Goal: Task Accomplishment & Management: Manage account settings

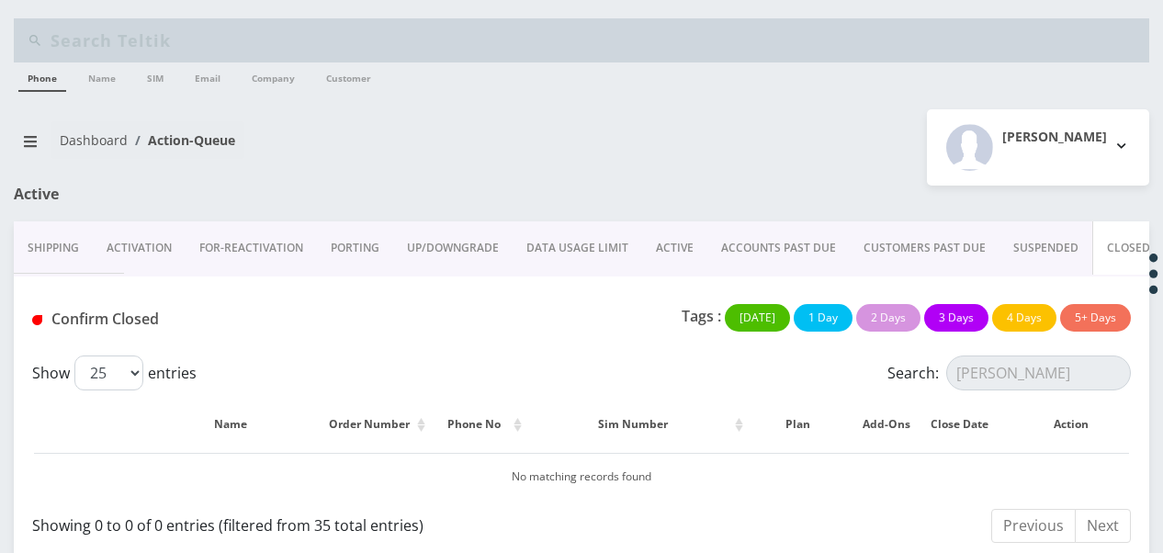
scroll to position [643, 0]
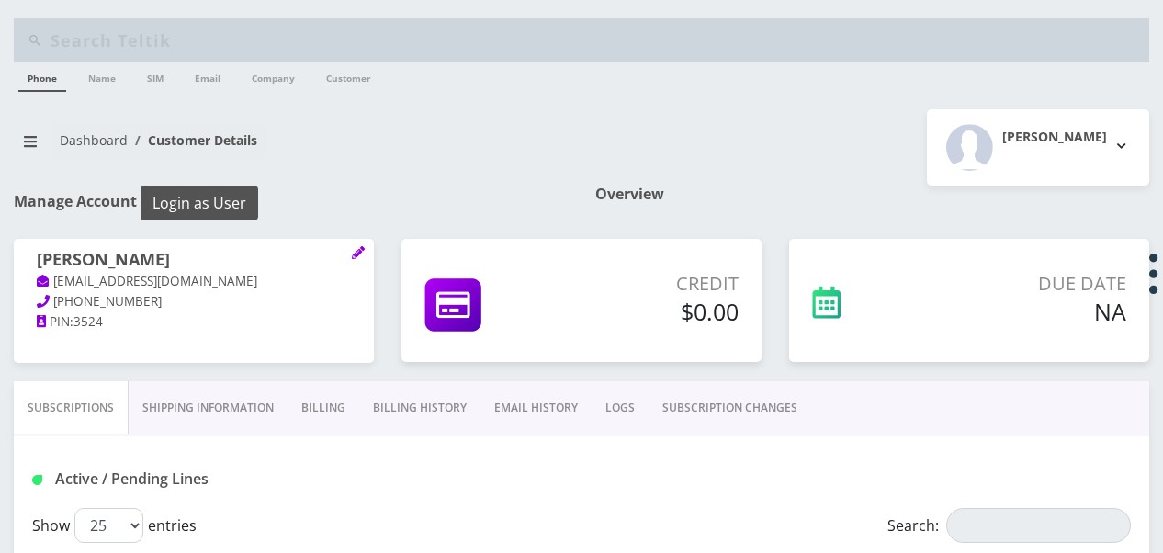
click at [248, 201] on button "Login as User" at bounding box center [200, 203] width 118 height 35
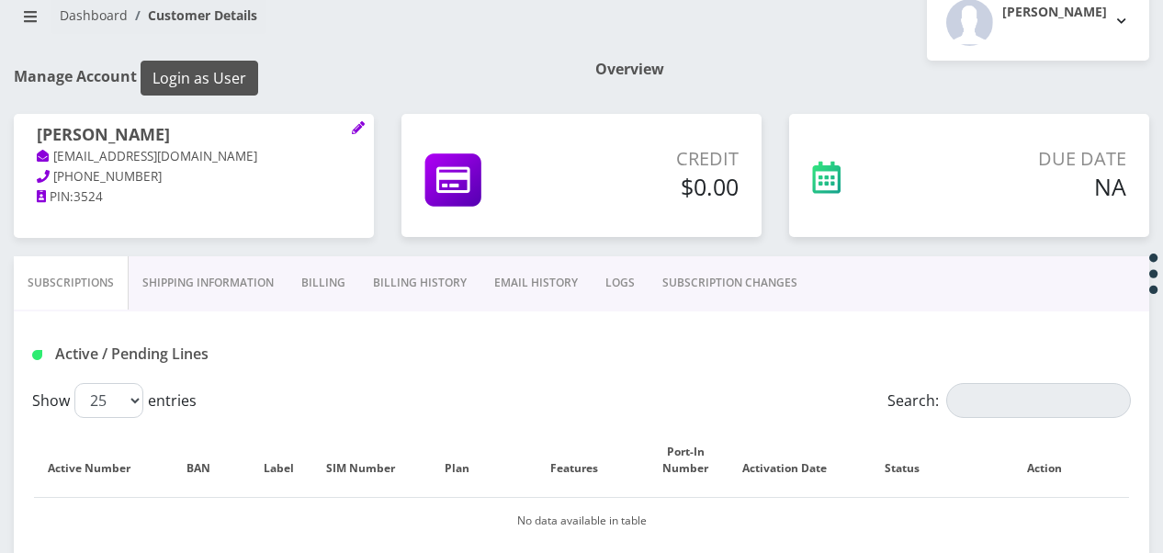
scroll to position [276, 0]
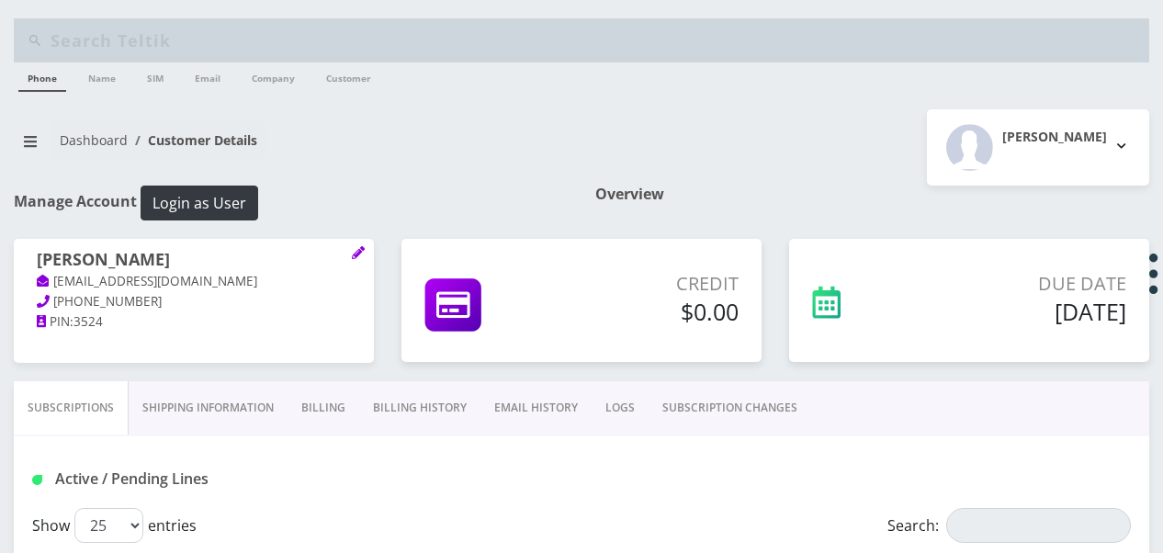
scroll to position [276, 0]
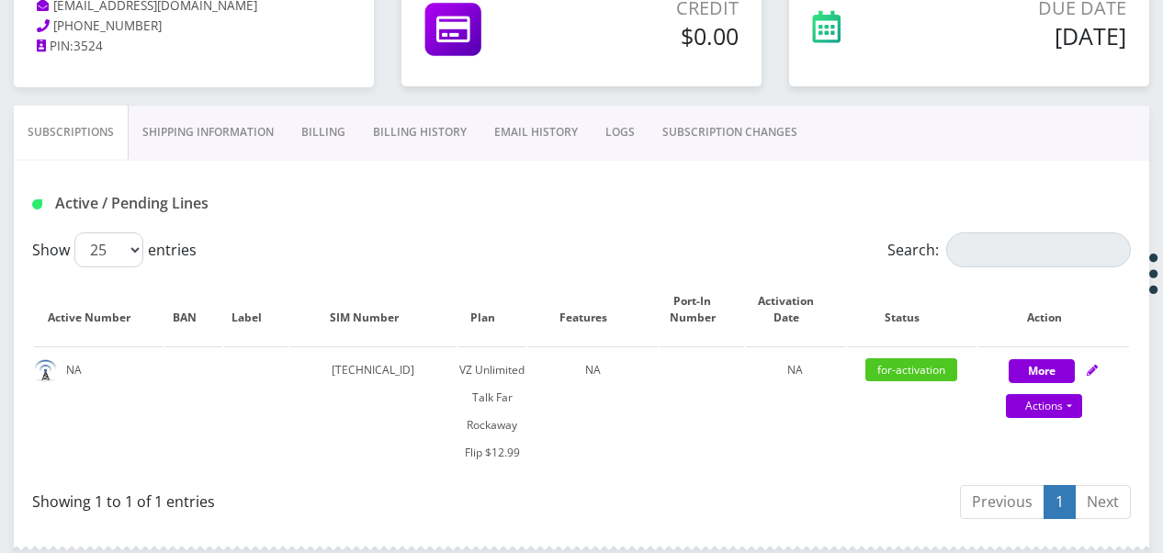
click at [502, 230] on div "Active / Pending Lines" at bounding box center [581, 197] width 1135 height 72
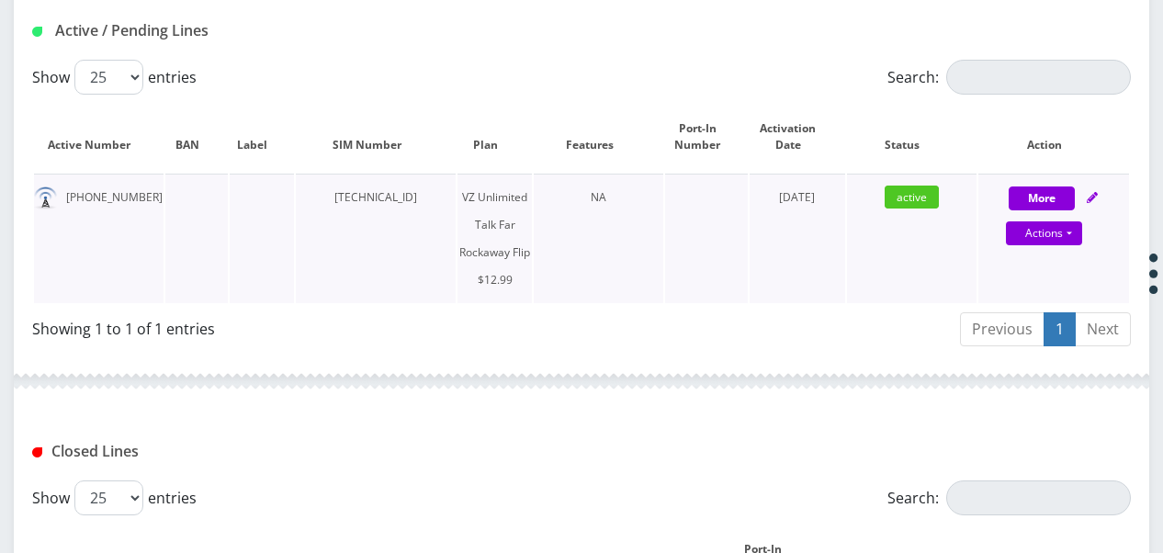
scroll to position [367, 0]
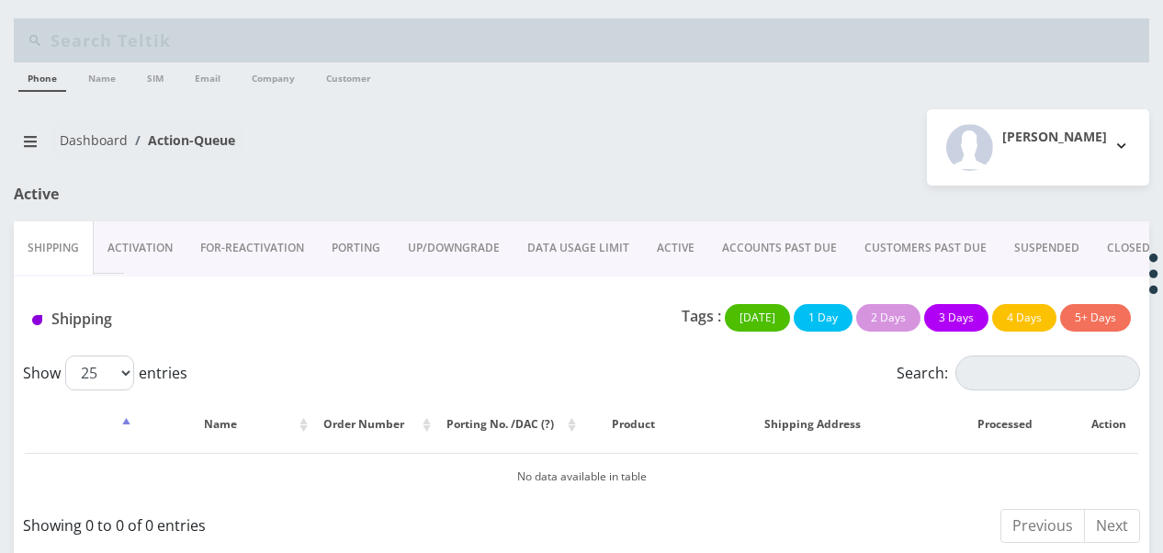
click at [657, 233] on link "ACTIVE" at bounding box center [675, 247] width 65 height 53
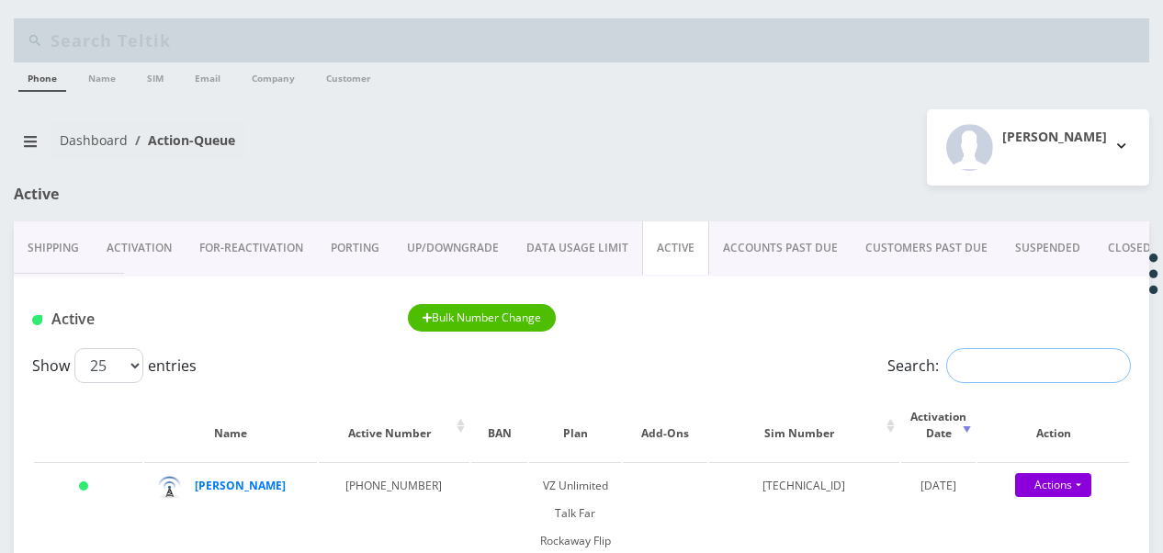
click at [984, 349] on input "Search:" at bounding box center [1038, 365] width 185 height 35
click at [995, 378] on input "Search:" at bounding box center [1038, 365] width 185 height 35
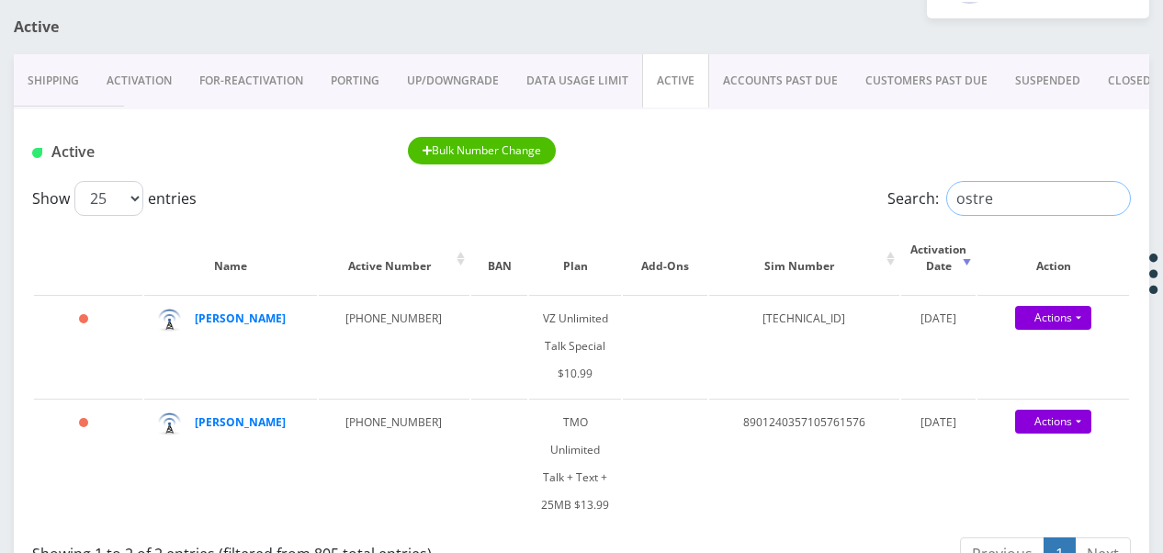
scroll to position [276, 0]
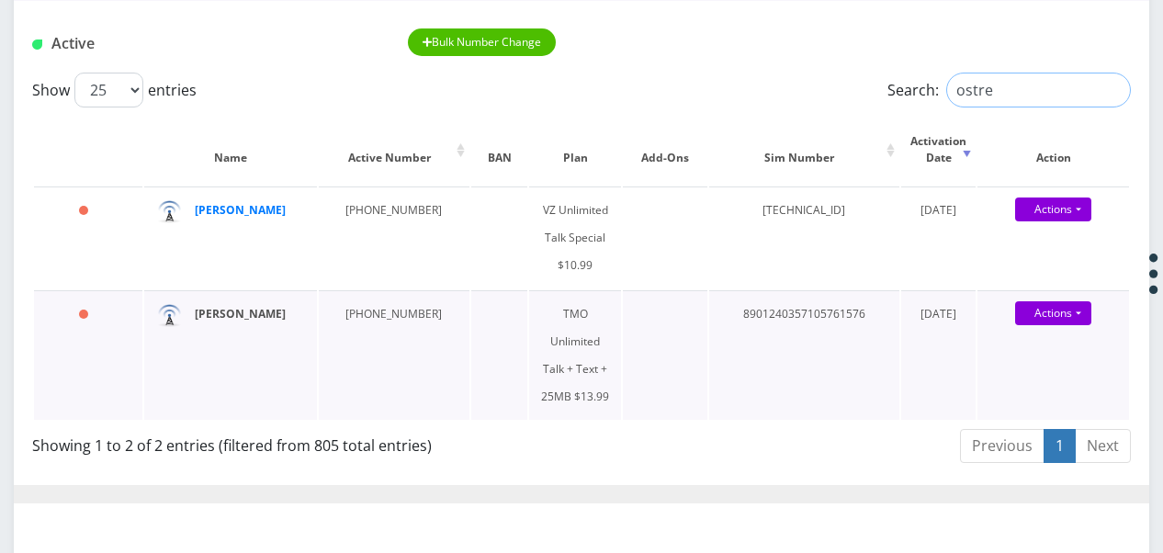
type input "ostre"
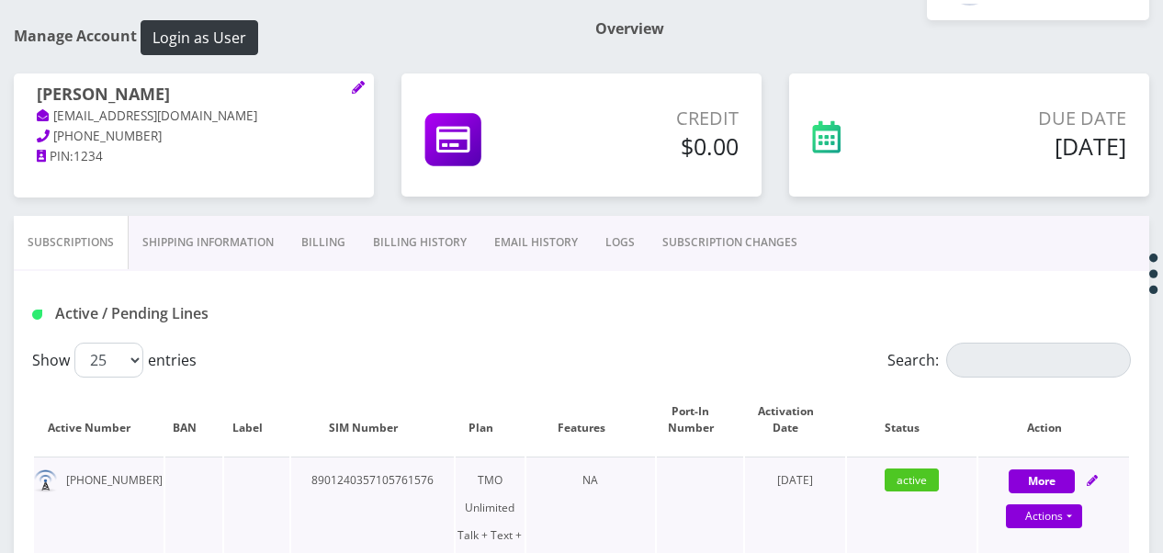
scroll to position [48, 0]
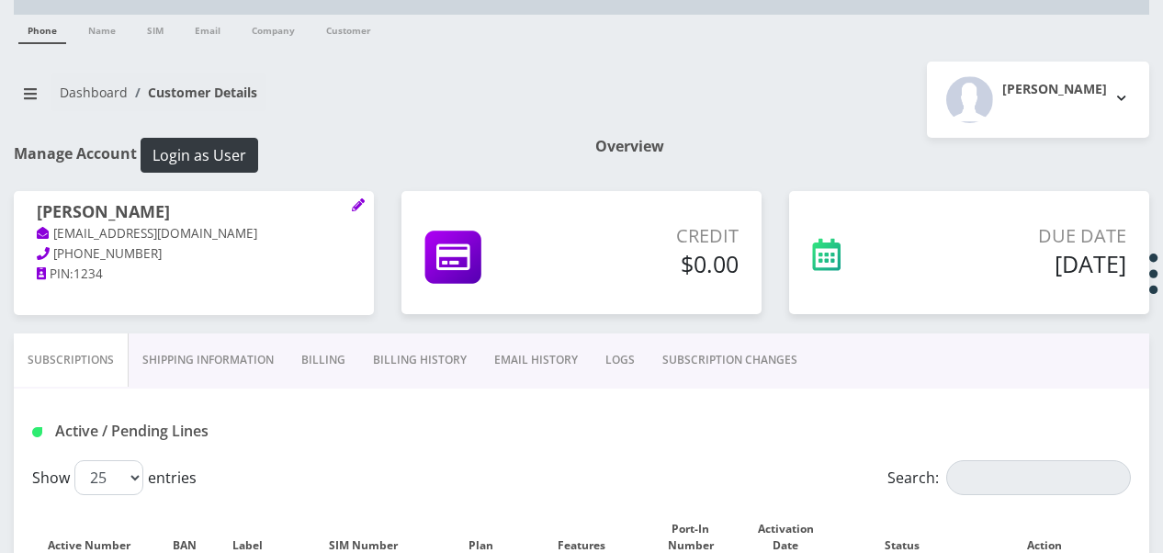
click at [335, 353] on link "Billing" at bounding box center [324, 359] width 72 height 53
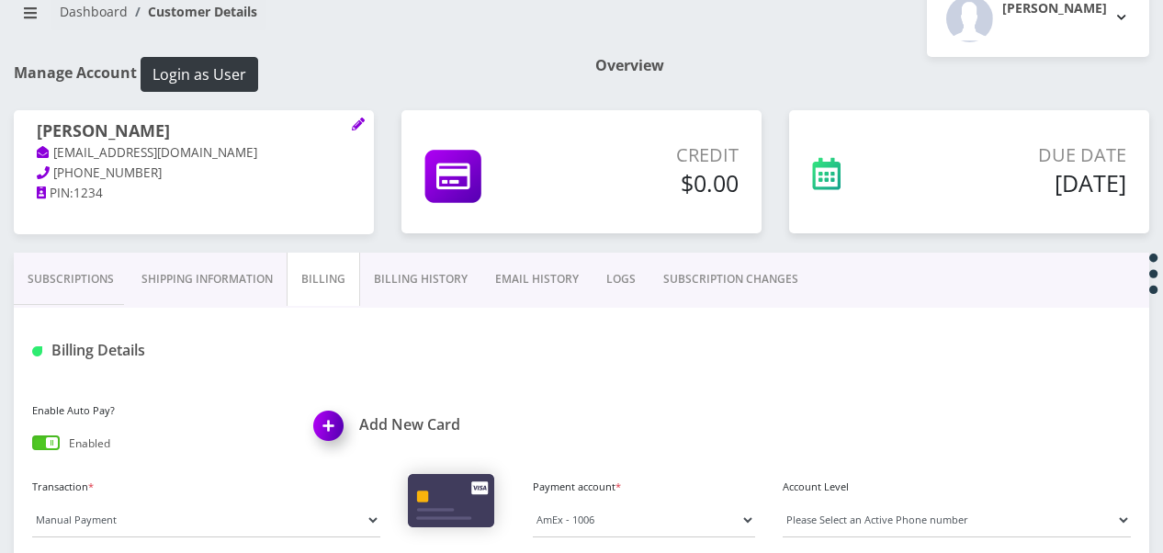
scroll to position [231, 0]
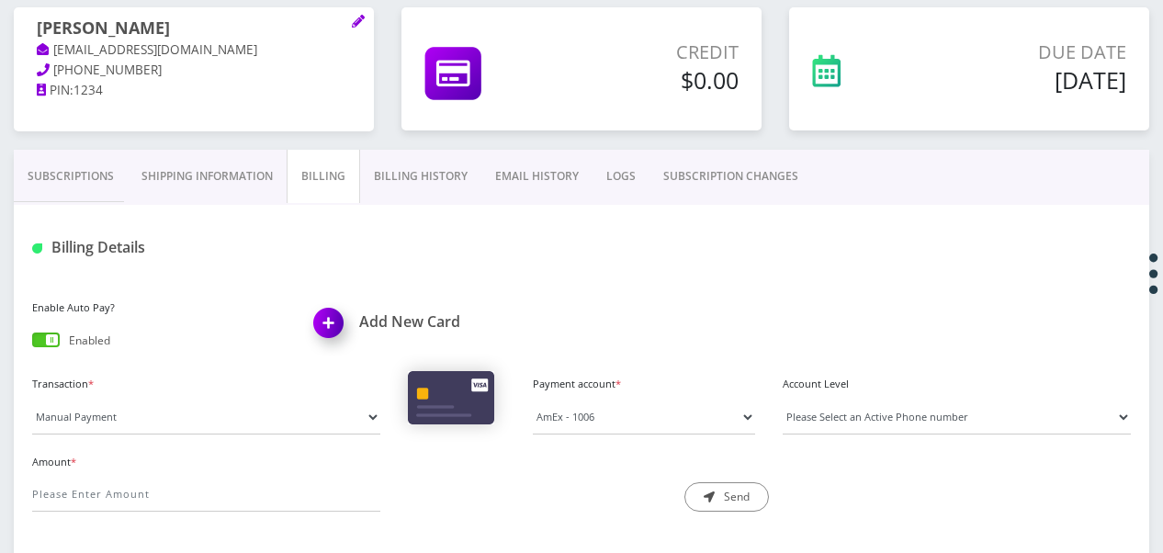
click at [96, 159] on link "Subscriptions" at bounding box center [71, 176] width 114 height 53
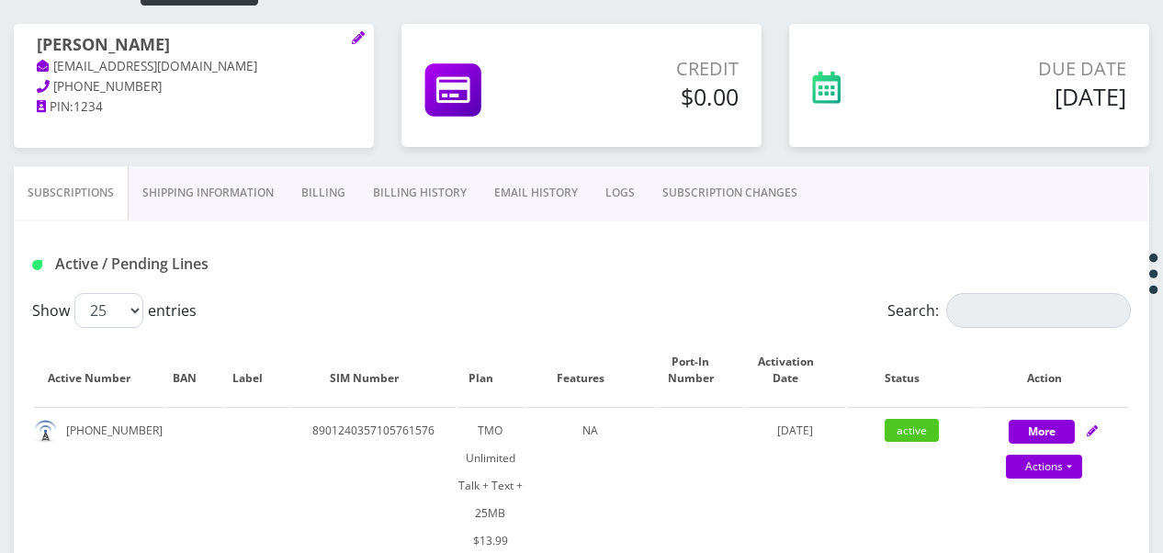
scroll to position [215, 0]
click at [277, 209] on link "Shipping Information" at bounding box center [208, 192] width 159 height 53
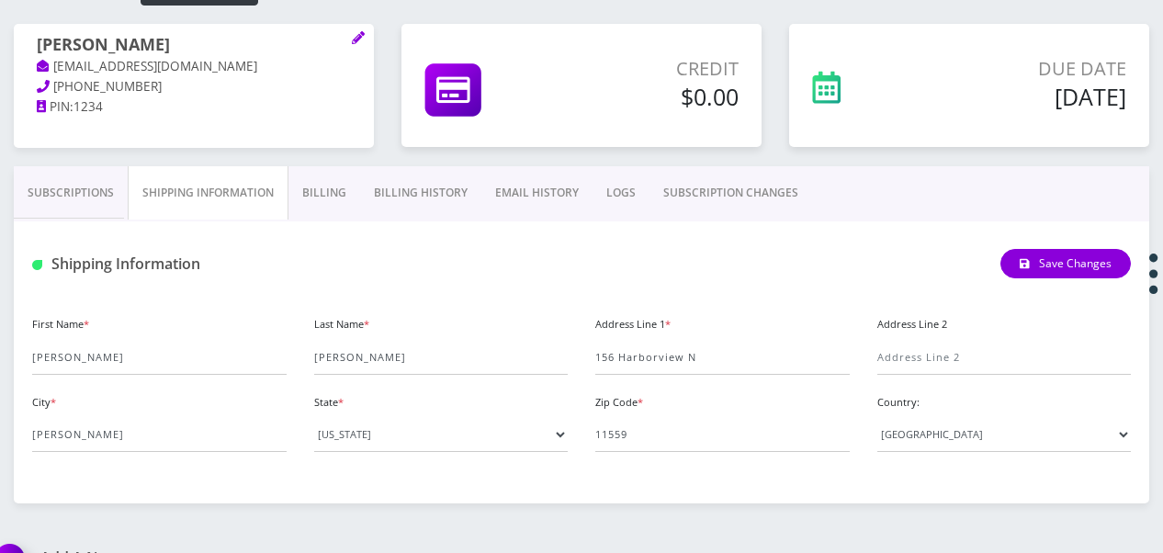
click at [331, 208] on link "Billing" at bounding box center [324, 192] width 72 height 53
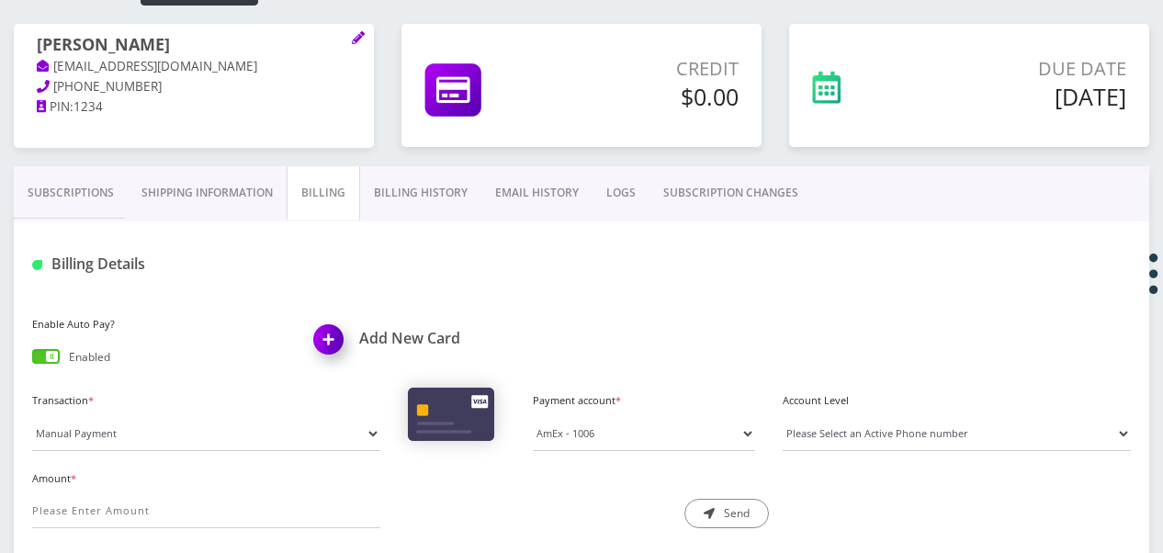
click at [450, 166] on link "Billing History" at bounding box center [420, 192] width 121 height 53
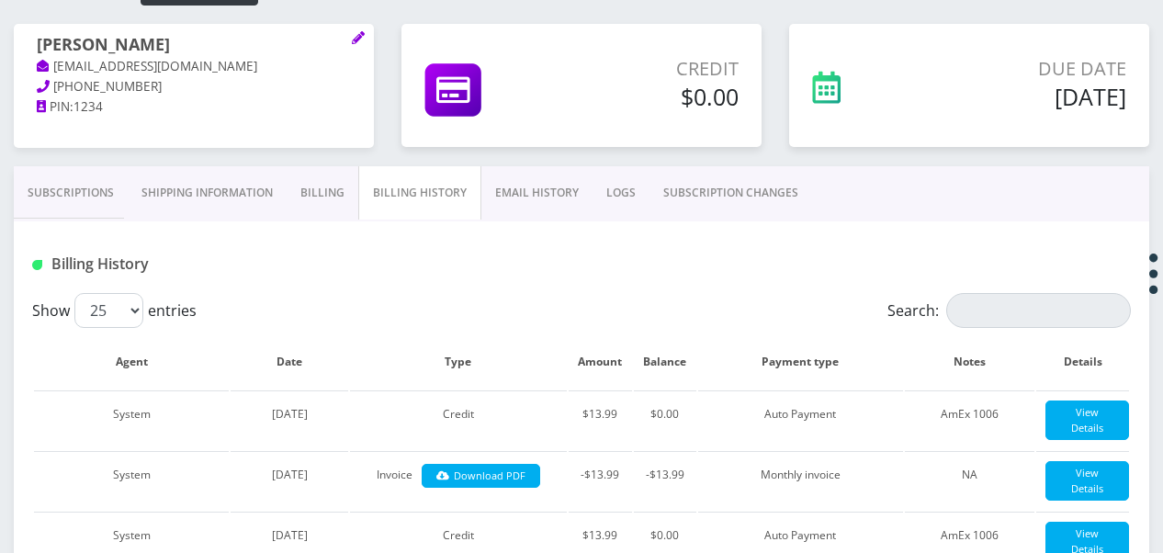
click at [97, 186] on link "Subscriptions" at bounding box center [71, 192] width 114 height 53
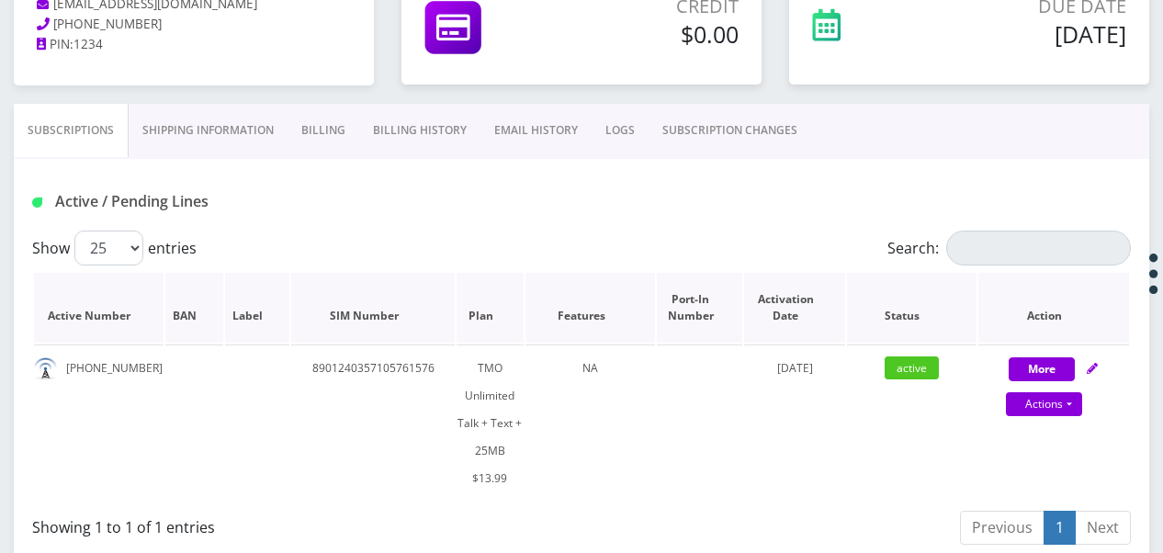
scroll to position [307, 0]
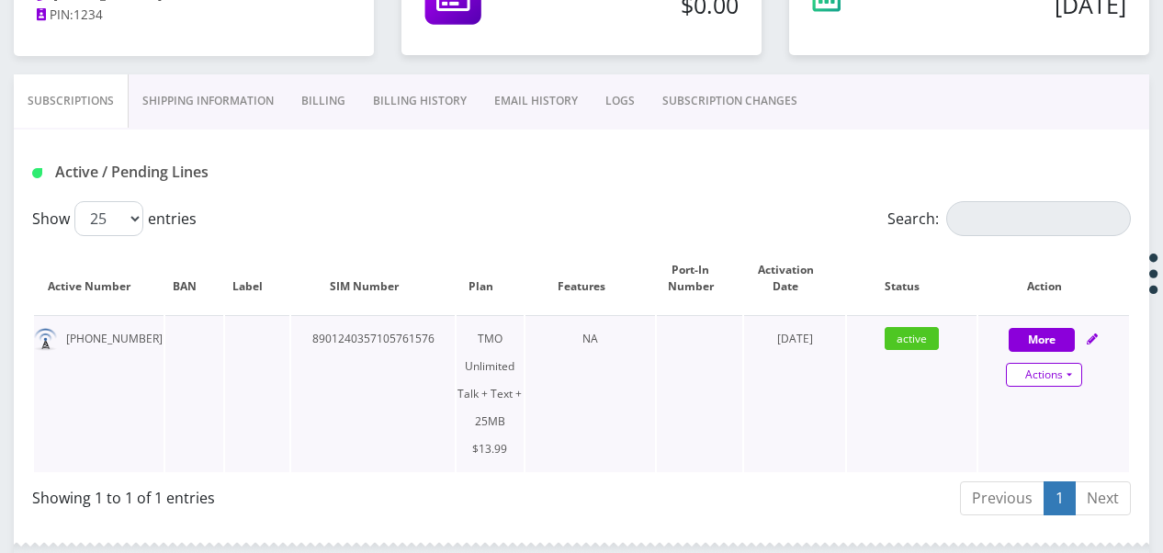
click at [1056, 368] on link "Actions" at bounding box center [1044, 375] width 76 height 24
select select "437"
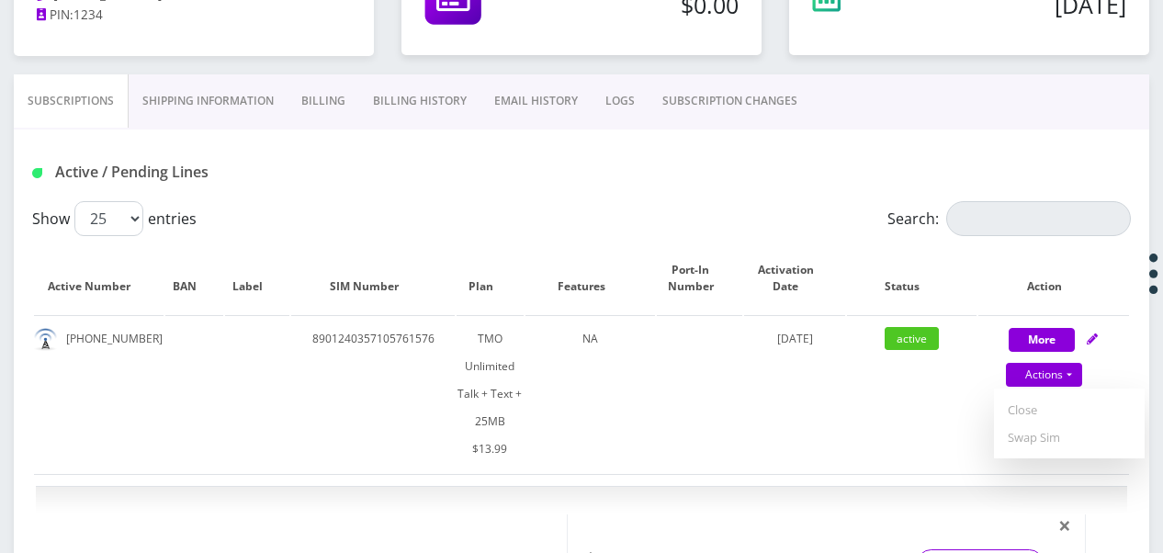
click at [299, 107] on link "Billing" at bounding box center [324, 100] width 72 height 53
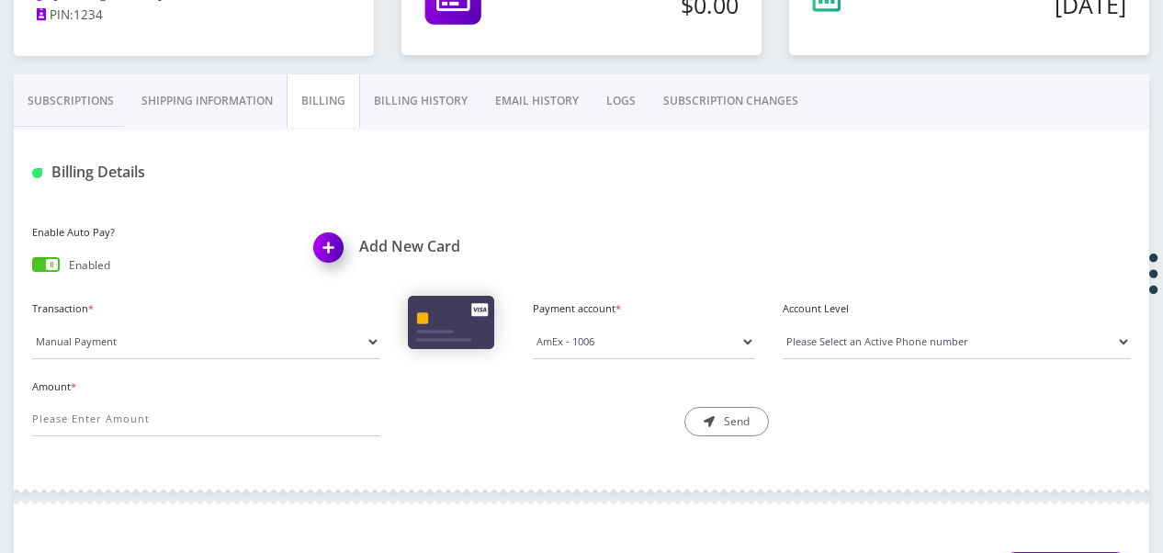
click at [220, 110] on link "Shipping Information" at bounding box center [207, 100] width 159 height 53
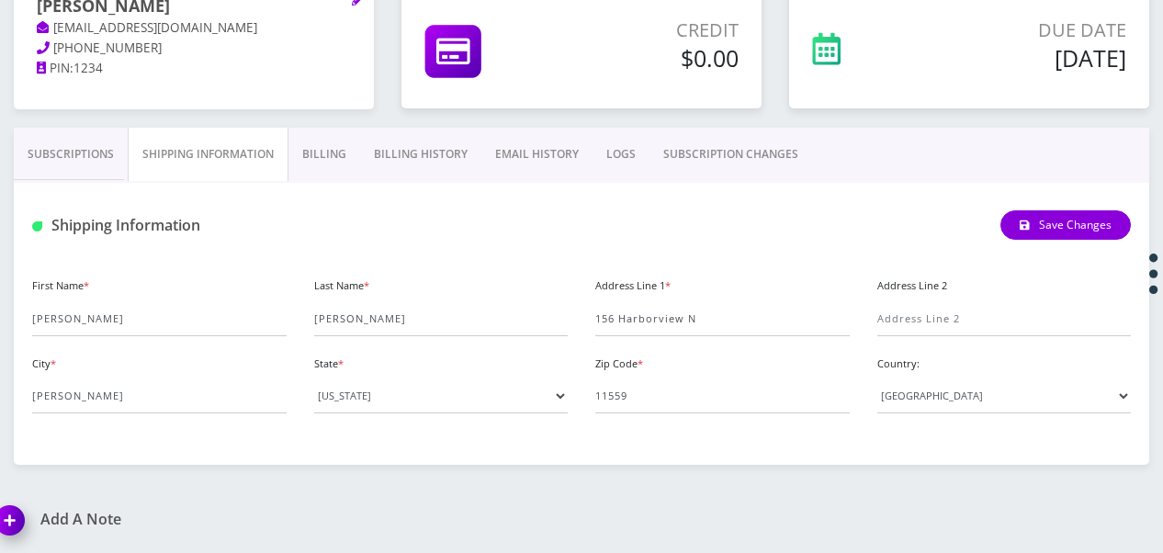
click at [451, 164] on link "Billing History" at bounding box center [420, 154] width 121 height 53
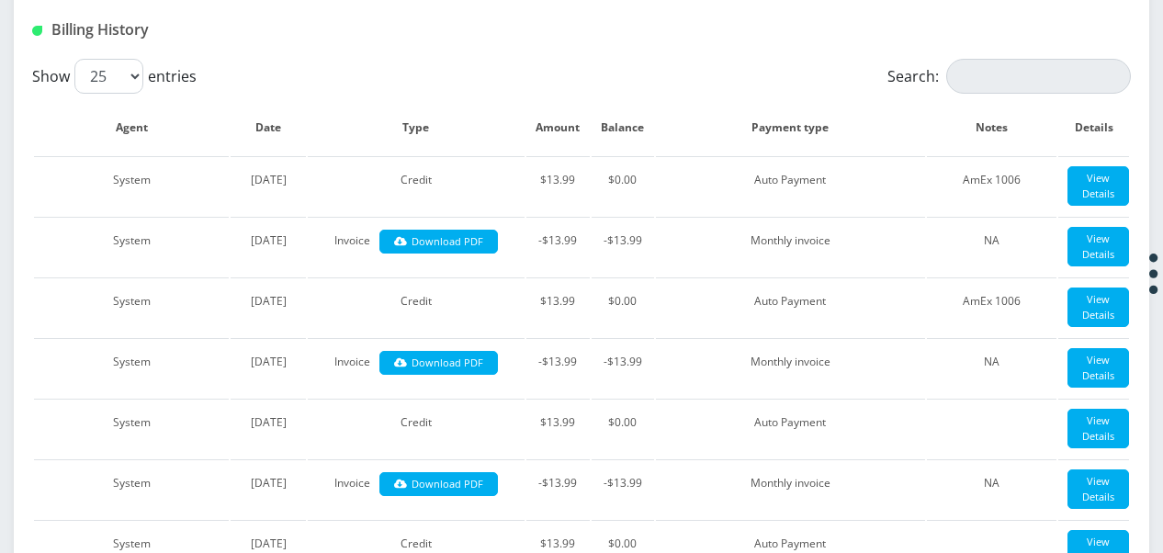
scroll to position [254, 0]
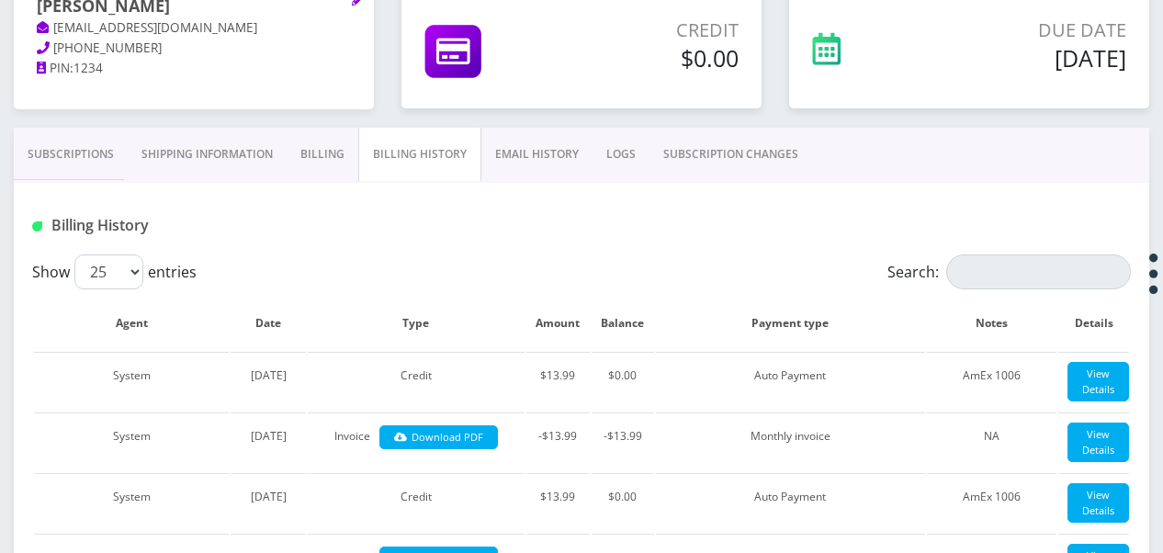
click at [46, 173] on link "Subscriptions" at bounding box center [71, 154] width 114 height 53
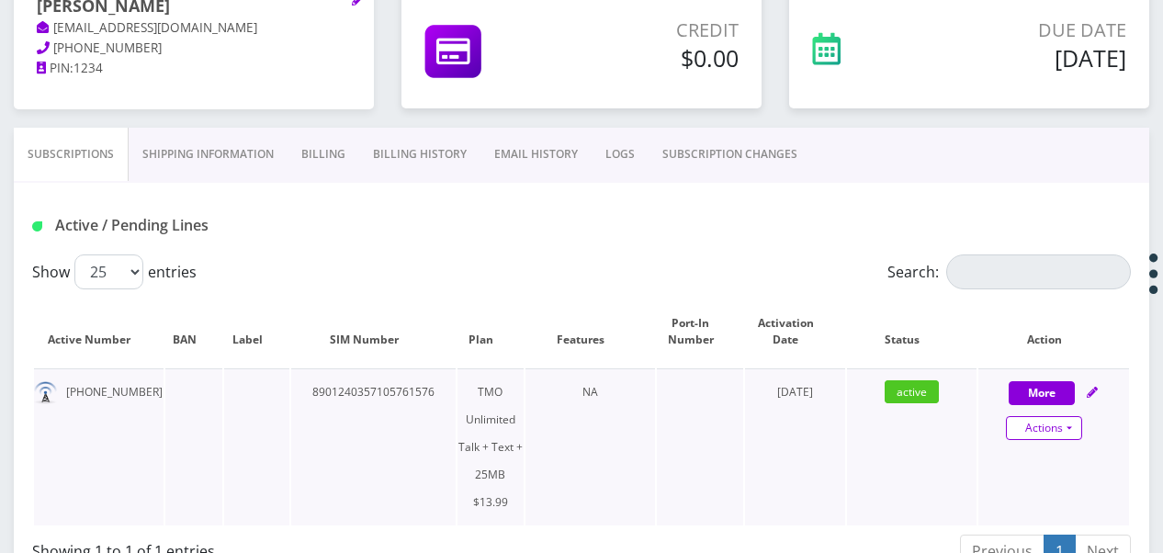
click at [1077, 434] on link "Actions" at bounding box center [1044, 428] width 76 height 24
select select "437"
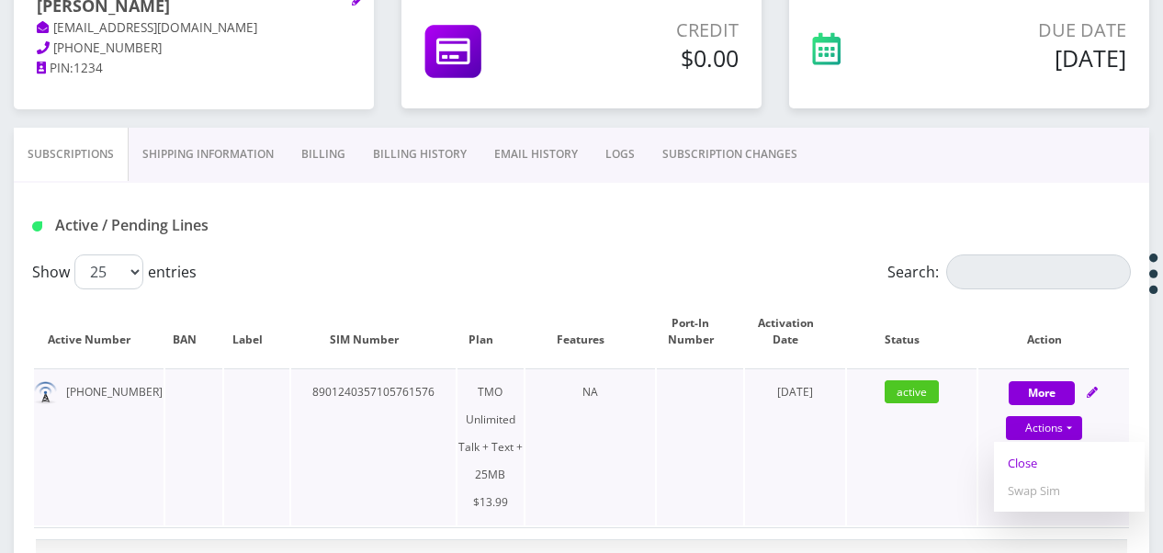
click at [1046, 468] on link "Close" at bounding box center [1069, 463] width 151 height 28
type input "[DATE]"
select select "437"
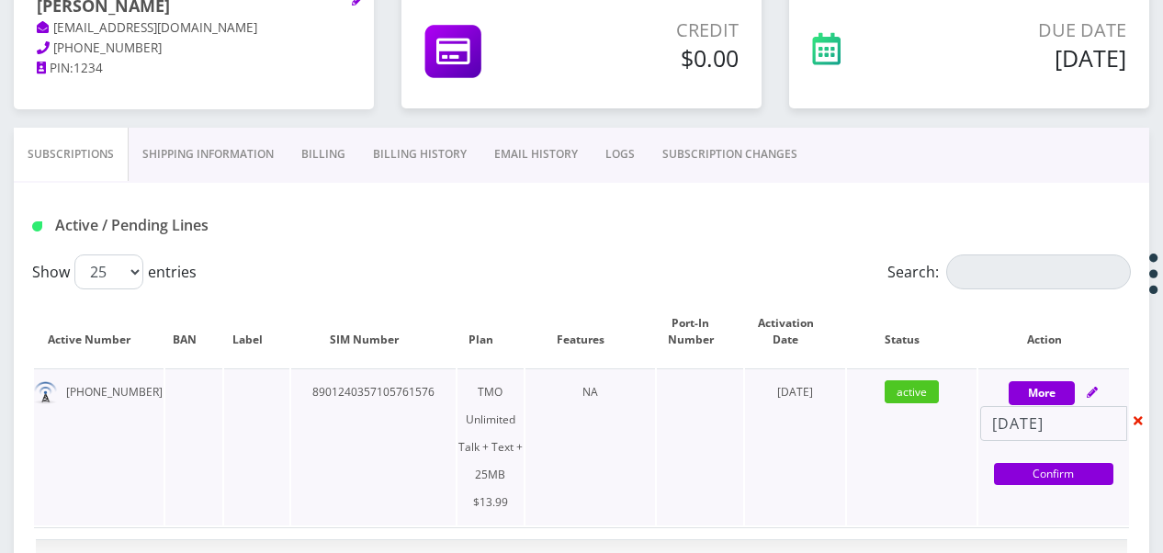
click at [1046, 468] on link "Confirm" at bounding box center [1053, 474] width 119 height 22
select select "437"
